Goal: Information Seeking & Learning: Learn about a topic

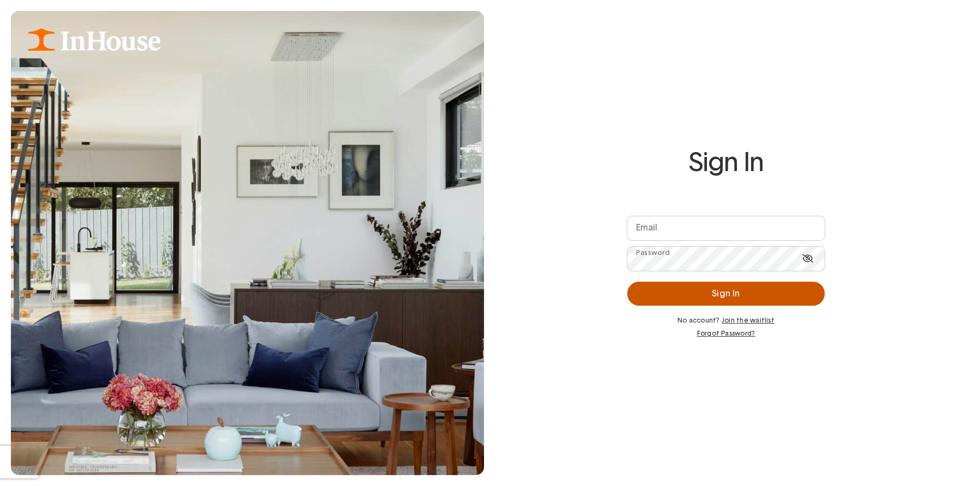
type input "**********"
click at [684, 302] on button "Sign In" at bounding box center [726, 294] width 197 height 24
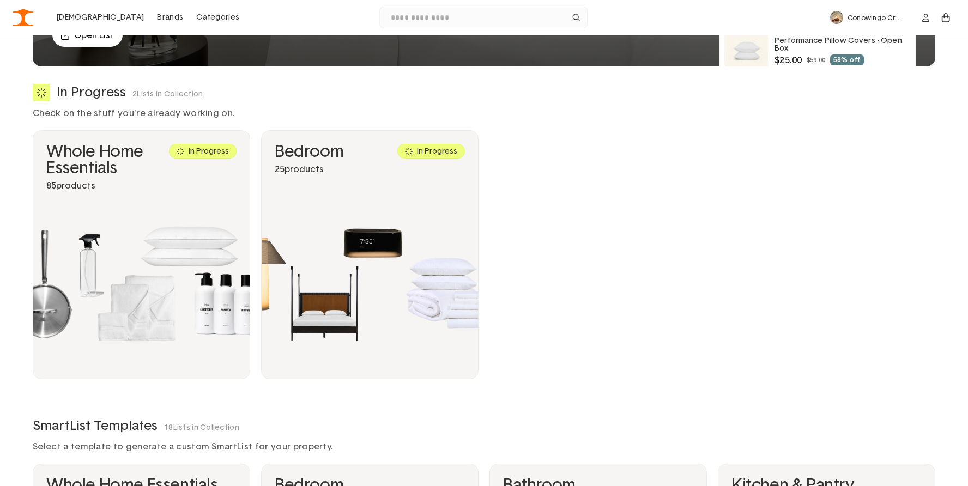
scroll to position [322, 0]
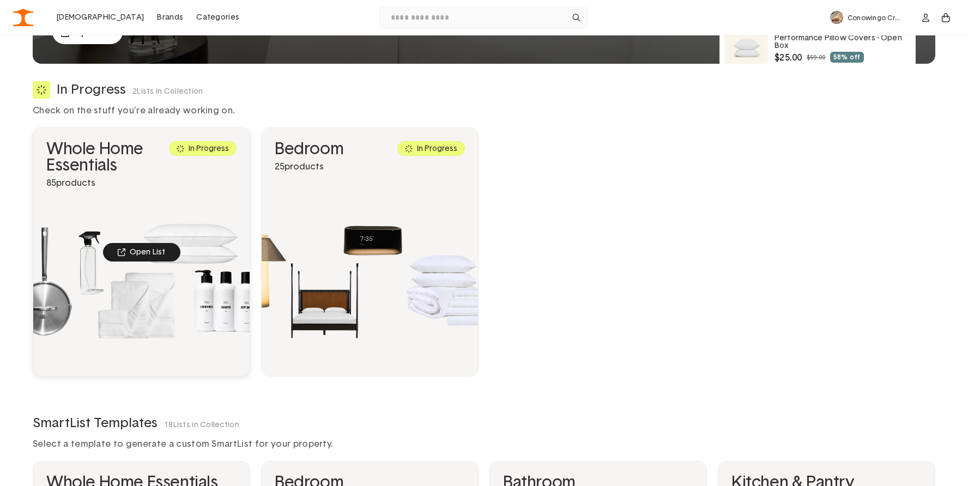
click at [95, 168] on link "Open List" at bounding box center [141, 252] width 216 height 248
click at [146, 248] on div "Open List" at bounding box center [141, 252] width 77 height 19
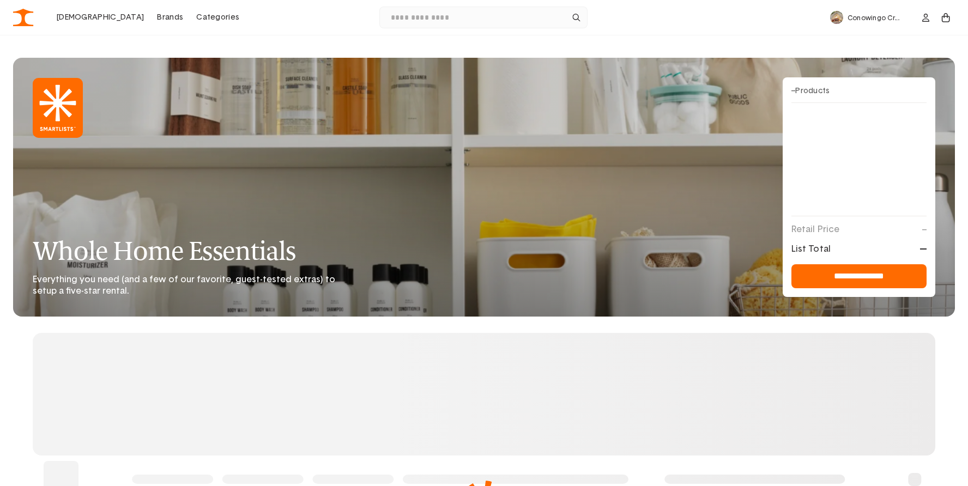
type input "**********"
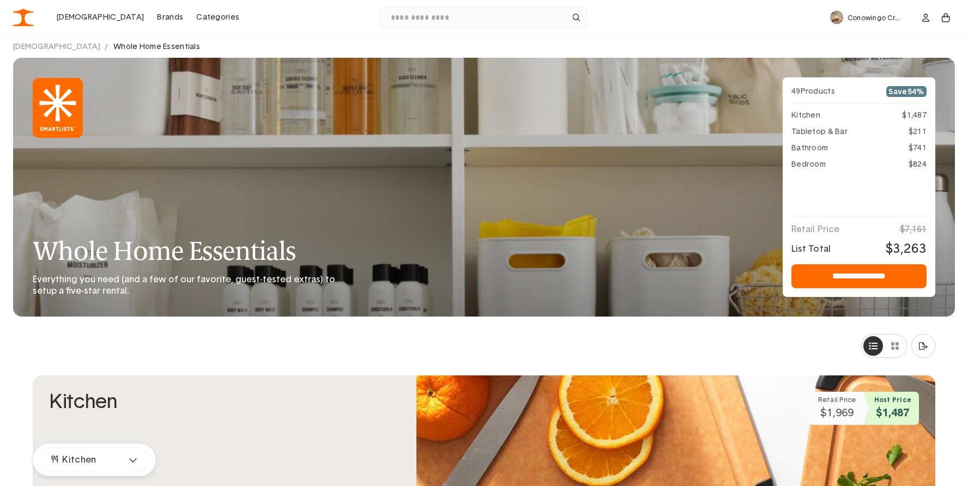
type input "*"
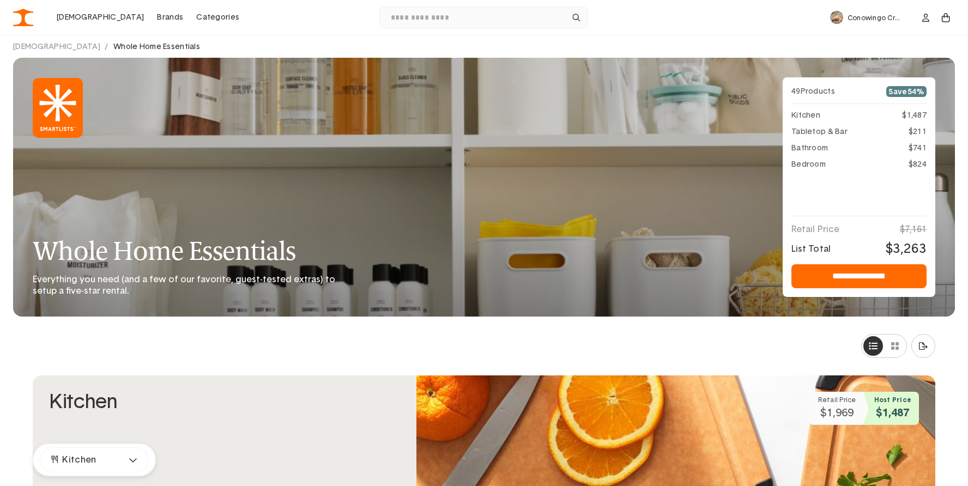
type input "*"
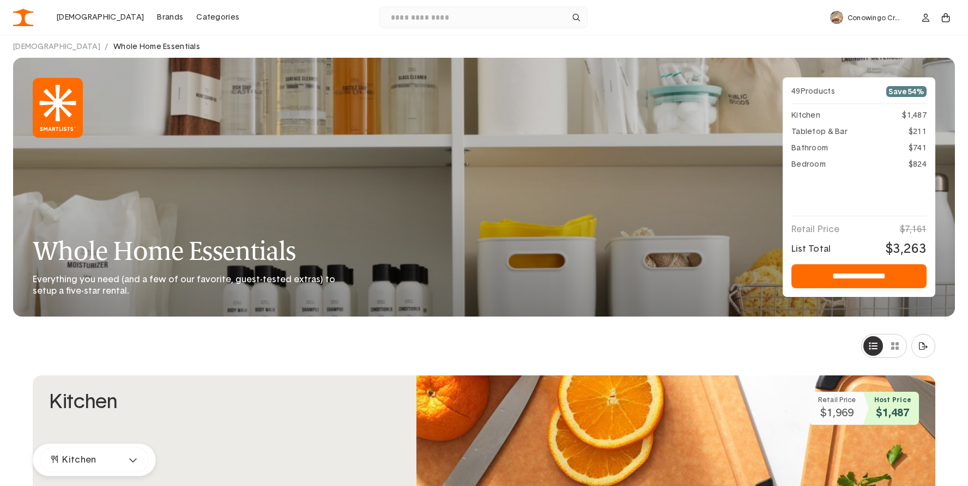
type input "*"
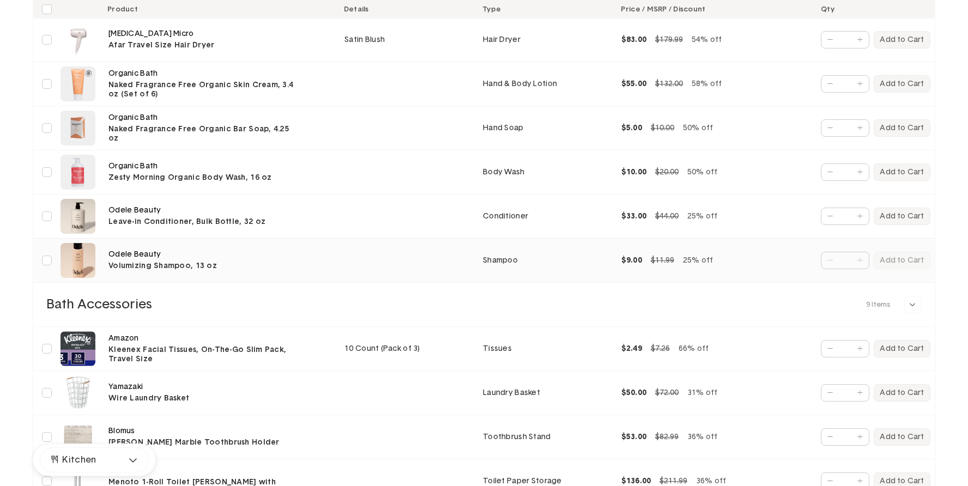
scroll to position [2721, 0]
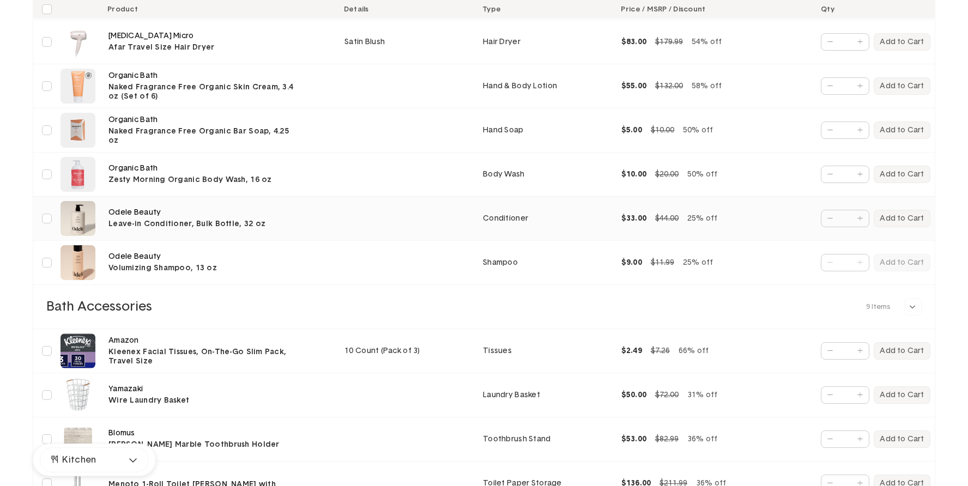
click at [137, 215] on link "Odele Beauty" at bounding box center [134, 213] width 52 height 10
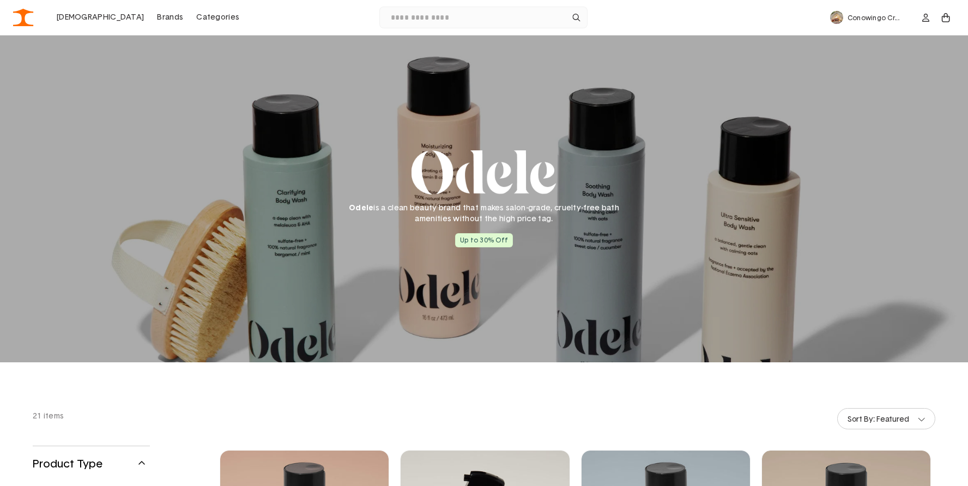
click at [841, 267] on div "Odele is a clean beauty brand that makes salon-grade, cruelty-free bath ameniti…" at bounding box center [484, 198] width 968 height 327
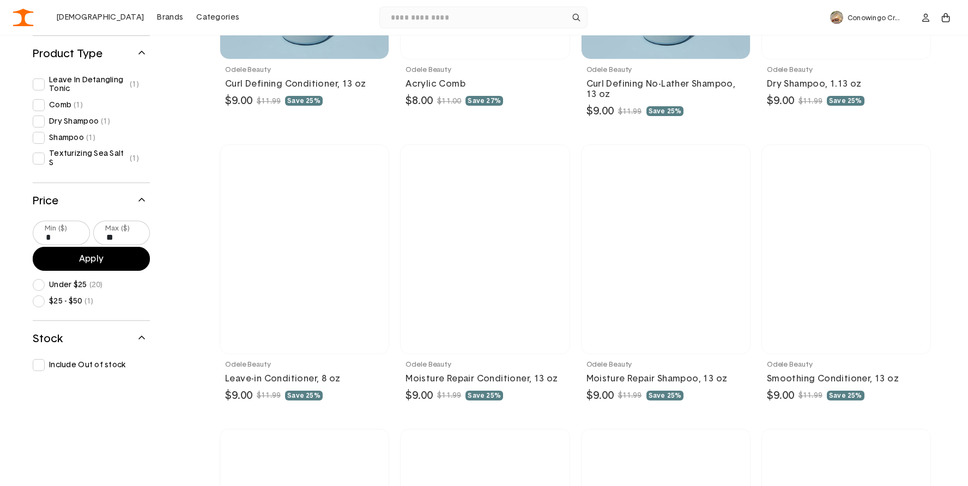
scroll to position [1178, 0]
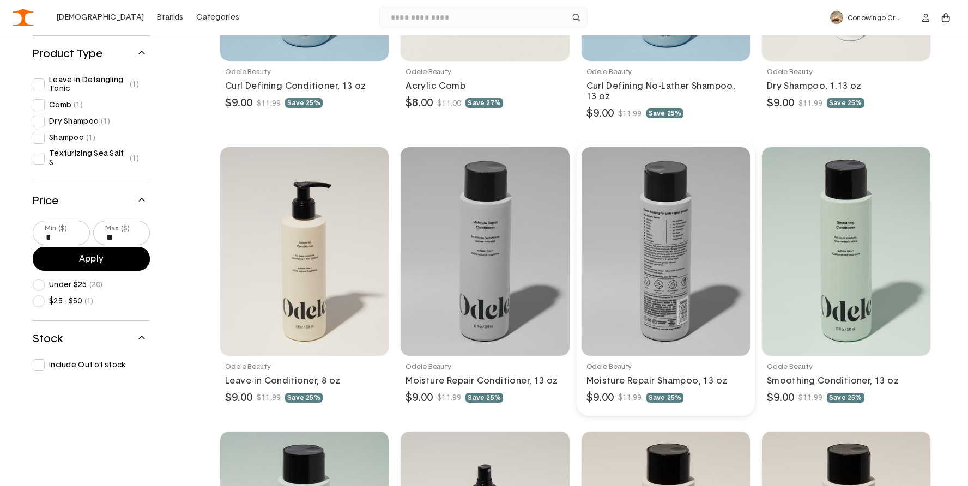
click at [660, 232] on link at bounding box center [666, 279] width 178 height 274
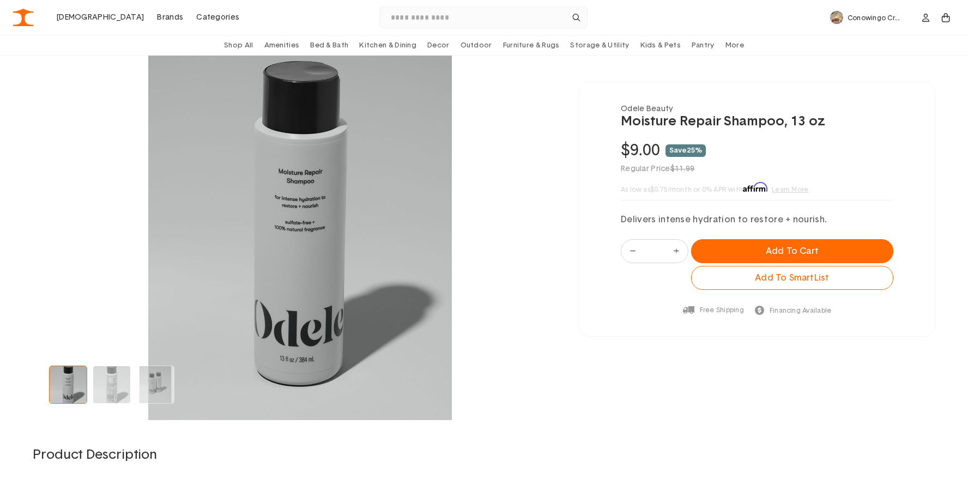
scroll to position [82, 0]
click at [110, 385] on img "Go to slide 2" at bounding box center [111, 384] width 37 height 37
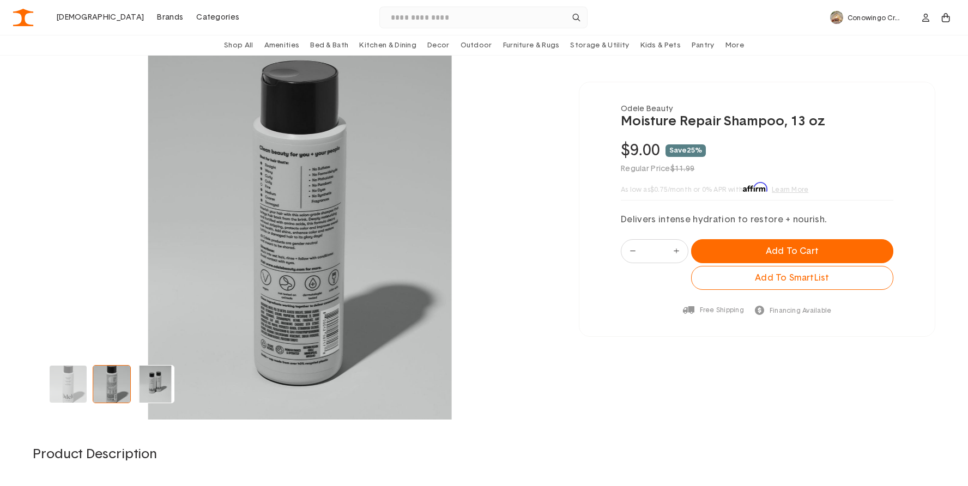
click at [158, 379] on img "Go to slide 3" at bounding box center [155, 384] width 37 height 37
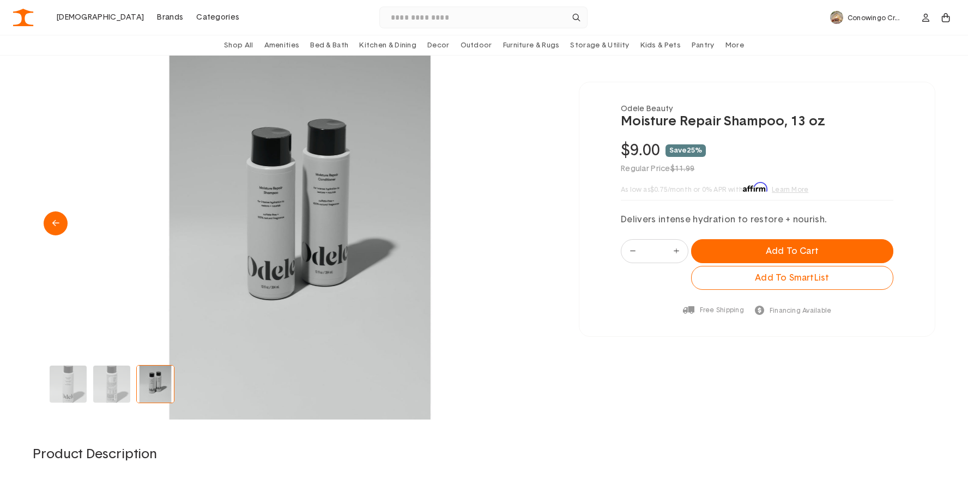
click at [276, 231] on img "3 of 3" at bounding box center [300, 223] width 534 height 393
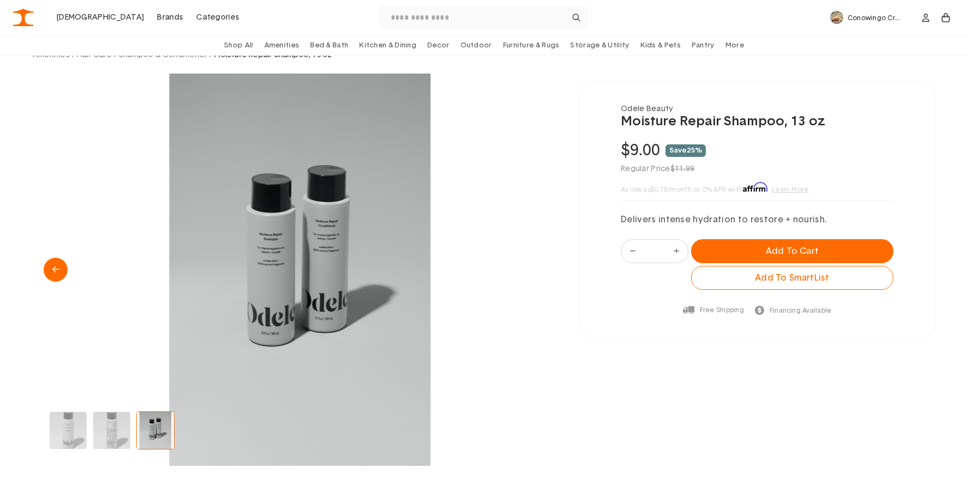
scroll to position [0, 0]
